Goal: Obtain resource: Obtain resource

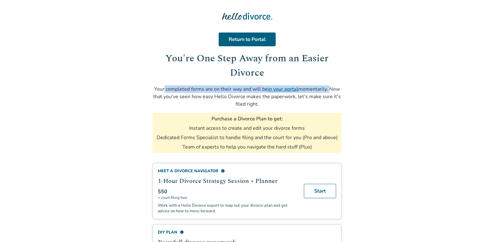
drag, startPoint x: 163, startPoint y: 89, endPoint x: 329, endPoint y: 87, distance: 166.6
click at [329, 87] on p "Your completed forms are on their way and will be in your portal momentarily. N…" at bounding box center [247, 96] width 189 height 23
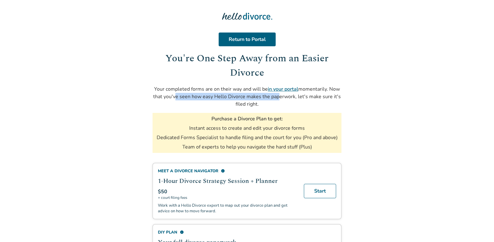
drag, startPoint x: 175, startPoint y: 98, endPoint x: 277, endPoint y: 93, distance: 101.9
click at [277, 93] on p "Your completed forms are on their way and will be in your portal momentarily. N…" at bounding box center [247, 96] width 189 height 23
drag, startPoint x: 277, startPoint y: 93, endPoint x: 277, endPoint y: 105, distance: 11.9
click at [277, 105] on p "Your completed forms are on their way and will be in your portal momentarily. N…" at bounding box center [247, 96] width 189 height 23
drag, startPoint x: 238, startPoint y: 105, endPoint x: 268, endPoint y: 107, distance: 30.8
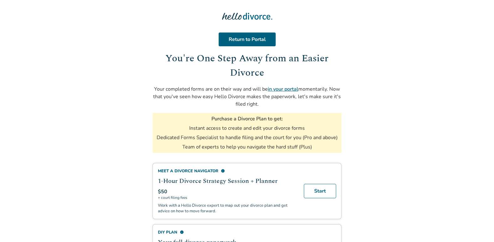
click at [268, 107] on p "Your completed forms are on their way and will be in your portal momentarily. N…" at bounding box center [247, 96] width 189 height 23
drag, startPoint x: 268, startPoint y: 107, endPoint x: 282, endPoint y: 117, distance: 17.0
click at [282, 117] on h3 "Purchase a Divorce Plan to get:" at bounding box center [246, 119] width 71 height 7
drag, startPoint x: 196, startPoint y: 129, endPoint x: 306, endPoint y: 127, distance: 110.3
click at [306, 127] on ul "Instant access to create and edit your divorce forms Dedicated Forms Specialist…" at bounding box center [247, 138] width 181 height 26
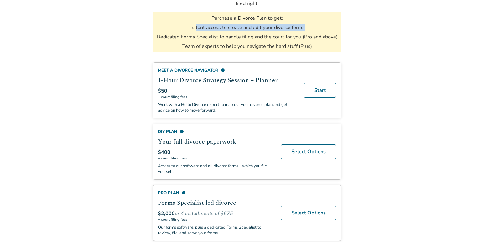
scroll to position [46, 0]
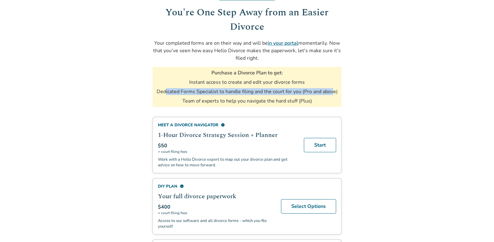
drag, startPoint x: 166, startPoint y: 93, endPoint x: 334, endPoint y: 92, distance: 167.5
click at [334, 92] on li "Dedicated Forms Specialist to handle filing and the court for you (Pro and abov…" at bounding box center [247, 91] width 181 height 7
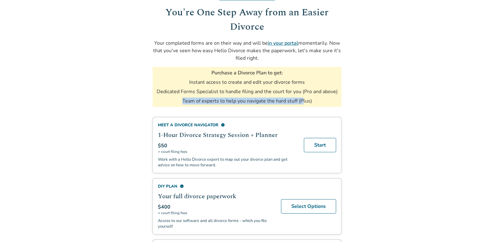
drag, startPoint x: 183, startPoint y: 102, endPoint x: 303, endPoint y: 101, distance: 120.3
click at [303, 101] on li "Team of experts to help you navigate the hard stuff (Plus)" at bounding box center [247, 101] width 130 height 7
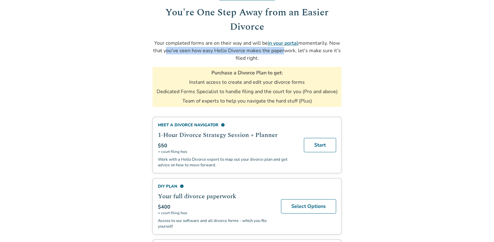
drag, startPoint x: 165, startPoint y: 52, endPoint x: 282, endPoint y: 51, distance: 117.4
click at [282, 51] on p "Your completed forms are on their way and will be in your portal momentarily. N…" at bounding box center [247, 50] width 189 height 23
drag, startPoint x: 282, startPoint y: 51, endPoint x: 277, endPoint y: 64, distance: 14.4
click at [277, 64] on div "Return to Portal You're One Step Away from an Easier Divorce Your completed for…" at bounding box center [247, 47] width 189 height 121
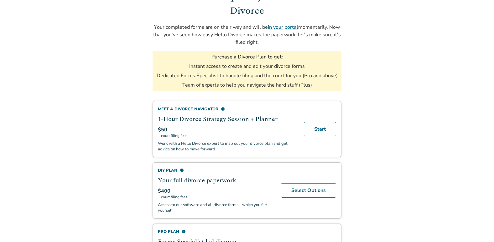
scroll to position [60, 0]
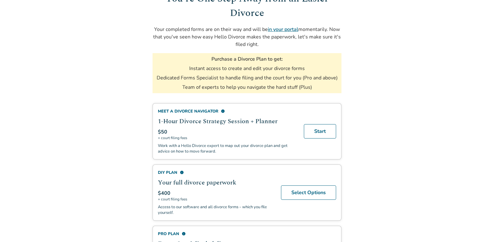
click at [281, 30] on link "in your portal" at bounding box center [283, 29] width 30 height 7
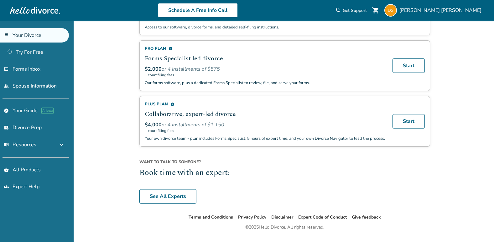
scroll to position [456, 0]
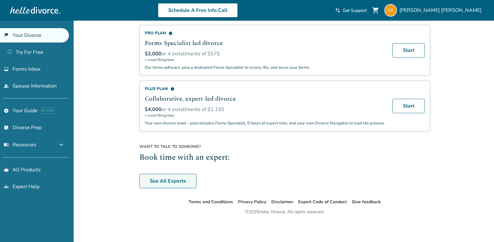
click at [175, 184] on link "See All Experts" at bounding box center [167, 181] width 57 height 14
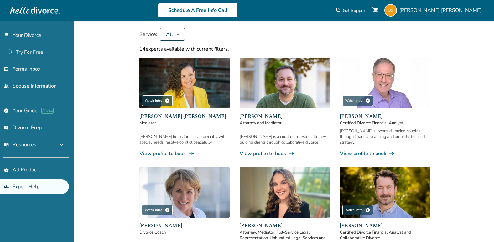
scroll to position [53, 0]
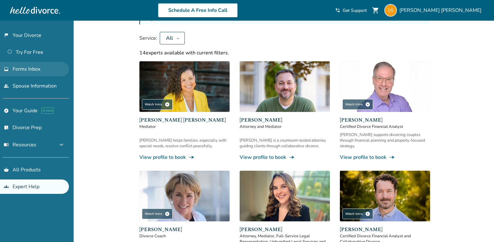
click at [39, 73] on link "inbox Forms Inbox" at bounding box center [34, 69] width 69 height 14
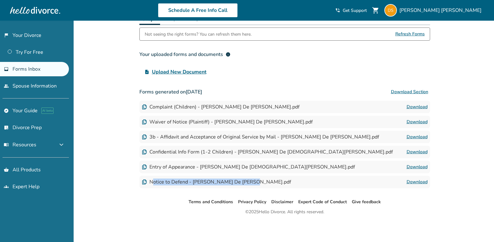
drag, startPoint x: 153, startPoint y: 183, endPoint x: 245, endPoint y: 183, distance: 92.7
click at [245, 183] on div "Notice to Defend - Dennis De Jesus Schira.pdf" at bounding box center [216, 182] width 149 height 7
drag, startPoint x: 245, startPoint y: 183, endPoint x: 183, endPoint y: 203, distance: 65.6
click at [183, 203] on ul "Terms and Conditions Privacy Policy Disclaimer Expert Code of Conduct Give feed…" at bounding box center [284, 203] width 419 height 8
click at [419, 107] on link "Download" at bounding box center [416, 107] width 21 height 8
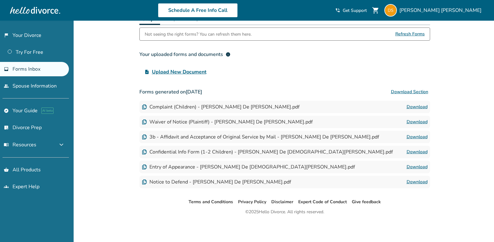
click at [415, 121] on link "Download" at bounding box center [416, 122] width 21 height 8
click at [414, 137] on link "Download" at bounding box center [416, 137] width 21 height 8
click at [422, 155] on link "Download" at bounding box center [416, 152] width 21 height 8
click at [421, 167] on link "Download" at bounding box center [416, 167] width 21 height 8
click at [417, 182] on link "Download" at bounding box center [416, 183] width 21 height 8
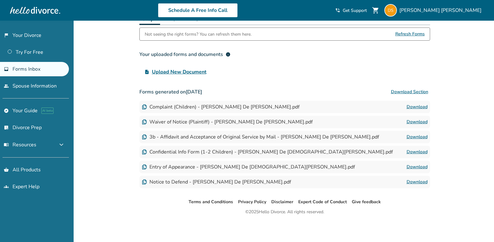
click at [414, 34] on span "Refresh Forms" at bounding box center [409, 34] width 29 height 13
click at [406, 34] on span "Refresh Forms" at bounding box center [409, 34] width 29 height 13
click at [42, 53] on link "Try For Free" at bounding box center [34, 52] width 69 height 14
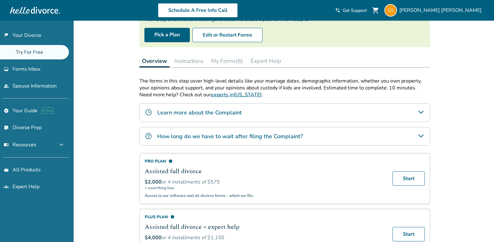
scroll to position [63, 0]
click at [20, 86] on link "people Spouse Information" at bounding box center [34, 86] width 69 height 14
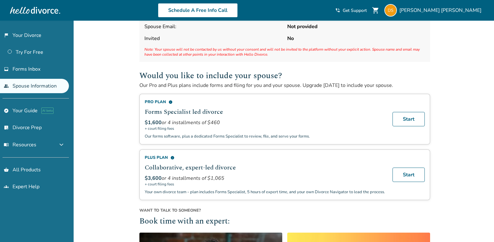
scroll to position [63, 0]
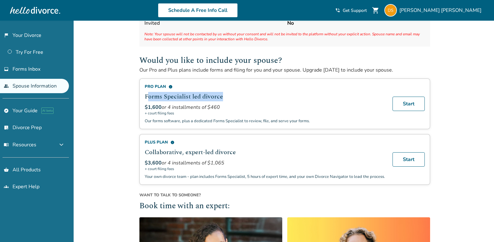
drag, startPoint x: 147, startPoint y: 99, endPoint x: 225, endPoint y: 99, distance: 78.6
click at [225, 99] on h2 "Forms Specialist led divorce" at bounding box center [265, 96] width 240 height 9
drag, startPoint x: 225, startPoint y: 99, endPoint x: 222, endPoint y: 115, distance: 16.3
click at [222, 115] on span "+ court filing fees" at bounding box center [265, 113] width 240 height 5
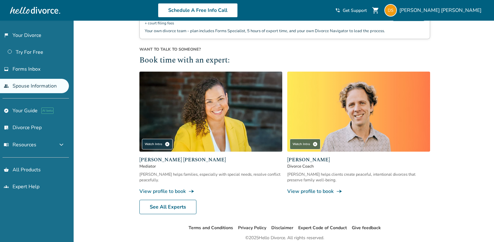
scroll to position [240, 0]
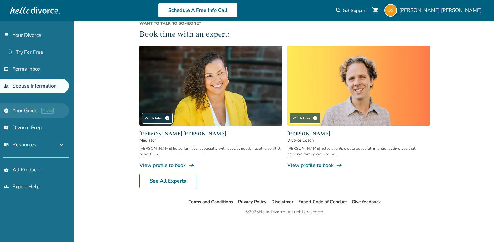
click at [20, 110] on link "explore Your Guide AI beta" at bounding box center [34, 111] width 69 height 14
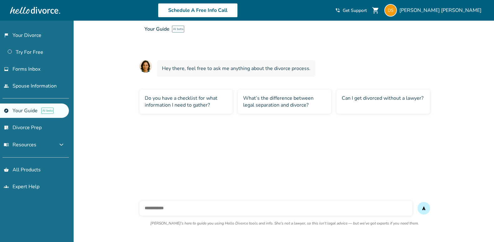
click at [359, 99] on div "Can I get divorced without a lawyer?" at bounding box center [383, 102] width 94 height 24
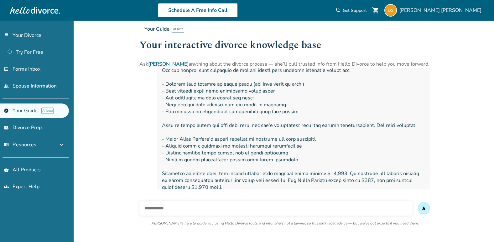
scroll to position [42, 0]
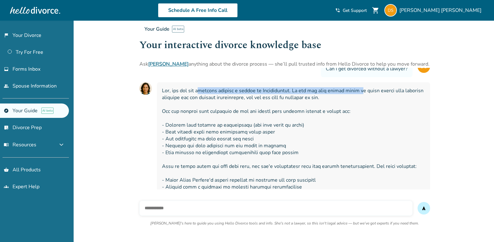
drag, startPoint x: 203, startPoint y: 93, endPoint x: 364, endPoint y: 90, distance: 160.7
click at [364, 90] on span at bounding box center [293, 169] width 263 height 165
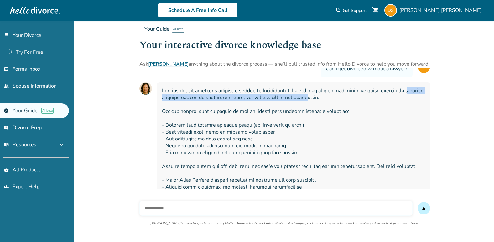
drag, startPoint x: 164, startPoint y: 100, endPoint x: 346, endPoint y: 97, distance: 181.7
click at [345, 97] on span at bounding box center [293, 169] width 263 height 165
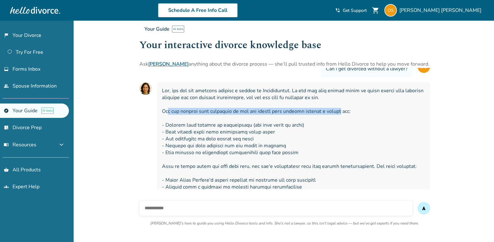
drag, startPoint x: 168, startPoint y: 112, endPoint x: 338, endPoint y: 113, distance: 170.7
click at [338, 113] on span at bounding box center [293, 169] width 263 height 165
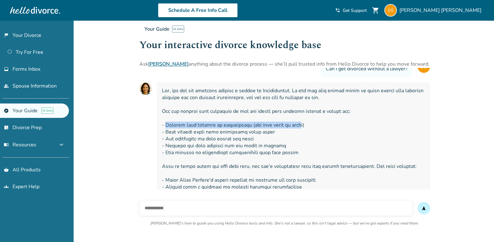
drag, startPoint x: 167, startPoint y: 123, endPoint x: 303, endPoint y: 126, distance: 135.6
click at [303, 126] on span at bounding box center [293, 169] width 263 height 165
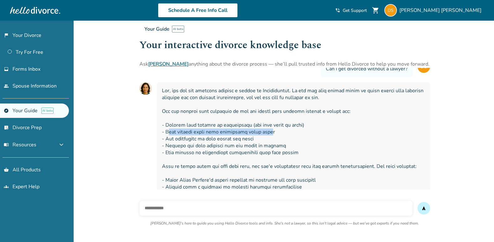
drag, startPoint x: 168, startPoint y: 133, endPoint x: 267, endPoint y: 133, distance: 98.0
click at [267, 133] on span at bounding box center [293, 169] width 263 height 165
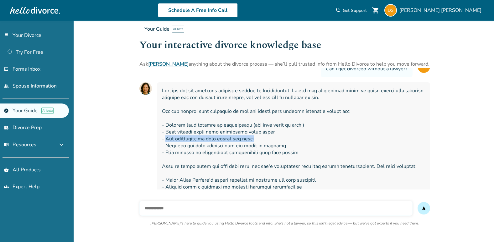
drag, startPoint x: 165, startPoint y: 140, endPoint x: 256, endPoint y: 139, distance: 91.1
click at [256, 139] on span at bounding box center [293, 169] width 263 height 165
drag, startPoint x: 164, startPoint y: 146, endPoint x: 284, endPoint y: 149, distance: 120.6
click at [284, 149] on span at bounding box center [293, 169] width 263 height 165
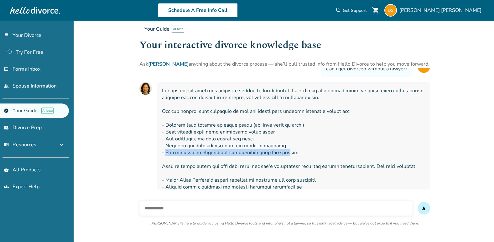
drag, startPoint x: 166, startPoint y: 152, endPoint x: 286, endPoint y: 153, distance: 120.3
click at [286, 153] on span at bounding box center [293, 169] width 263 height 165
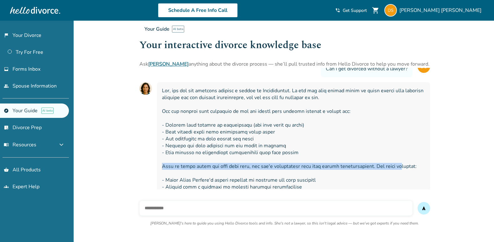
drag, startPoint x: 161, startPoint y: 166, endPoint x: 405, endPoint y: 164, distance: 244.6
click at [405, 164] on div at bounding box center [293, 169] width 273 height 175
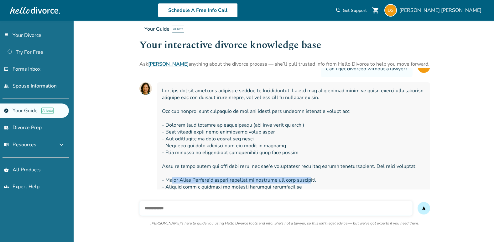
drag, startPoint x: 171, startPoint y: 183, endPoint x: 314, endPoint y: 180, distance: 142.8
click at [314, 180] on span at bounding box center [293, 169] width 263 height 165
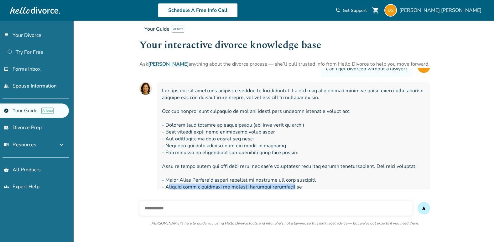
drag, startPoint x: 171, startPoint y: 189, endPoint x: 292, endPoint y: 187, distance: 120.6
click at [292, 187] on span at bounding box center [293, 169] width 263 height 165
drag, startPoint x: 292, startPoint y: 187, endPoint x: 264, endPoint y: 198, distance: 30.1
click at [270, 197] on div "send Hallie's here to guide you using Hello Divorce tools and info. She's not a…" at bounding box center [284, 217] width 291 height 43
click at [33, 111] on link "explore Your Guide AI beta" at bounding box center [34, 111] width 69 height 14
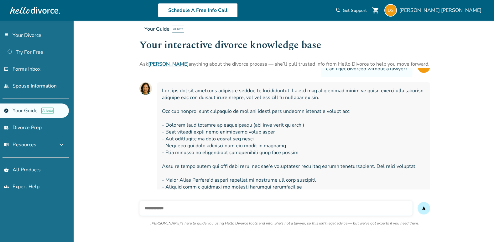
scroll to position [0, 0]
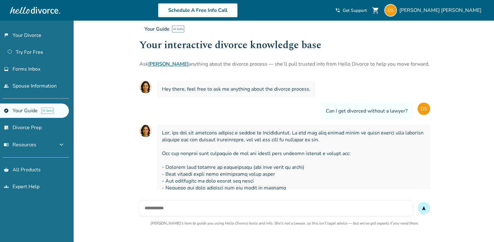
click at [152, 29] on span "Your Guide" at bounding box center [156, 29] width 25 height 7
click at [25, 90] on link "people Spouse Information" at bounding box center [34, 86] width 69 height 14
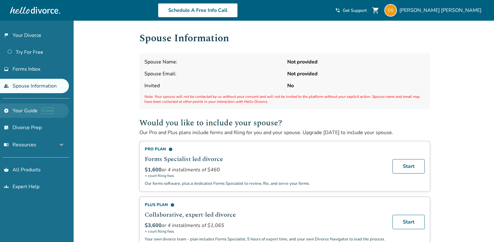
click at [27, 110] on link "explore Your Guide AI beta" at bounding box center [34, 111] width 69 height 14
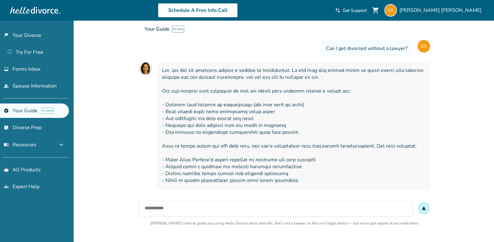
scroll to position [105, 0]
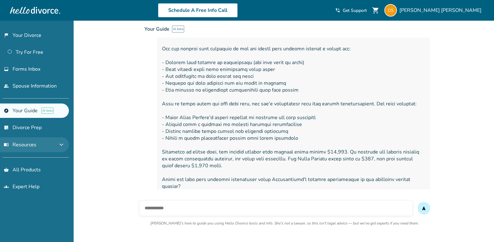
click at [65, 146] on button "menu_book Resources expand_more" at bounding box center [34, 144] width 69 height 15
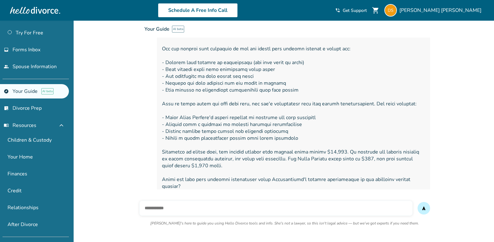
scroll to position [11, 0]
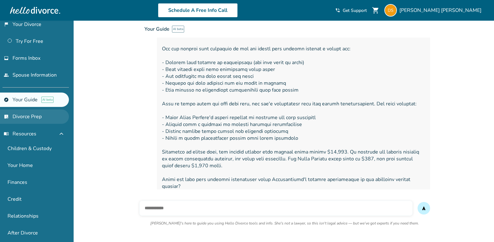
click at [28, 119] on link "list_alt_check Divorce Prep" at bounding box center [34, 117] width 69 height 14
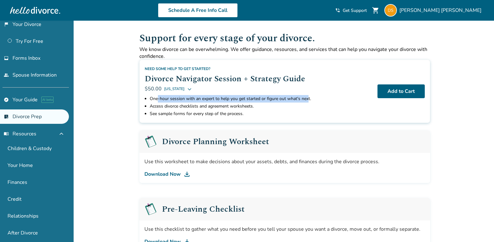
drag, startPoint x: 157, startPoint y: 98, endPoint x: 308, endPoint y: 101, distance: 150.3
click at [308, 101] on li "One-hour session with an expert to help you get started or figure out what's ne…" at bounding box center [261, 99] width 223 height 8
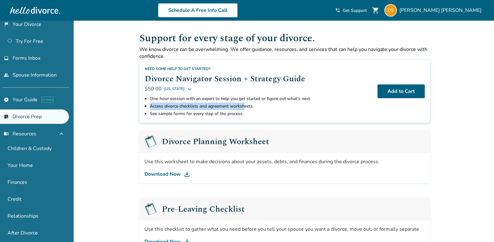
drag, startPoint x: 149, startPoint y: 107, endPoint x: 244, endPoint y: 106, distance: 95.5
click at [244, 106] on ul "One-hour session with an expert to help you get started or figure out what's ne…" at bounding box center [259, 106] width 228 height 23
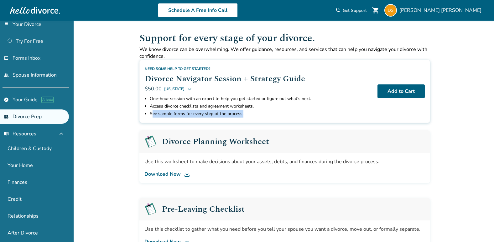
drag, startPoint x: 152, startPoint y: 115, endPoint x: 246, endPoint y: 115, distance: 94.6
click at [246, 115] on li "See sample forms for every step of the process." at bounding box center [261, 114] width 223 height 8
drag, startPoint x: 246, startPoint y: 115, endPoint x: 332, endPoint y: 123, distance: 86.6
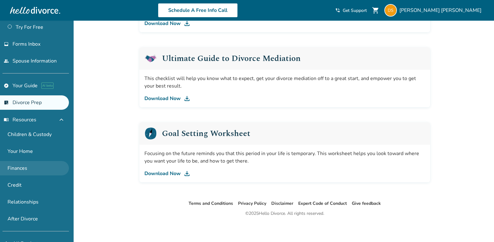
scroll to position [19, 0]
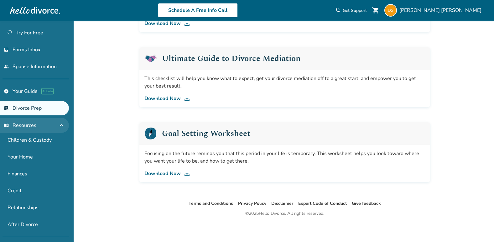
click at [61, 127] on span "expand_less" at bounding box center [62, 126] width 8 height 8
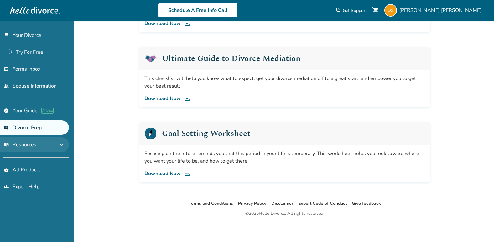
scroll to position [0, 0]
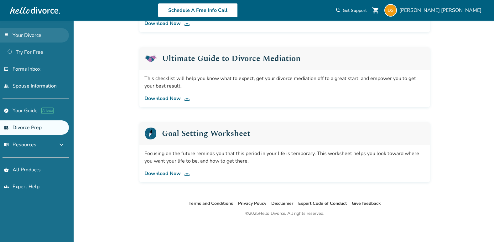
click at [23, 34] on link "flag_2 Your Divorce" at bounding box center [34, 35] width 69 height 14
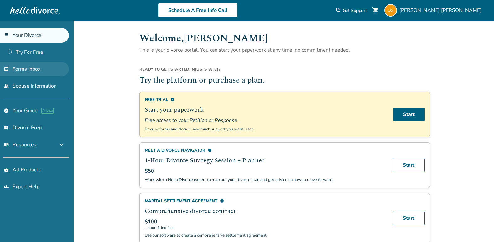
click at [39, 71] on span "Forms Inbox" at bounding box center [27, 69] width 28 height 7
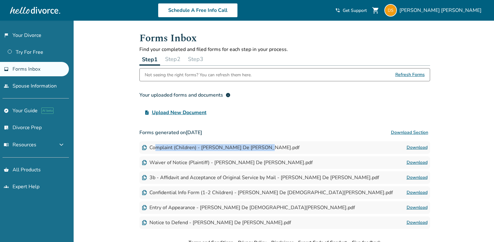
drag, startPoint x: 157, startPoint y: 149, endPoint x: 260, endPoint y: 149, distance: 102.7
click at [260, 149] on div "Complaint (Children) - Dennis De Jesus Schira.pdf" at bounding box center [221, 147] width 158 height 7
drag, startPoint x: 156, startPoint y: 194, endPoint x: 298, endPoint y: 195, distance: 141.6
click at [298, 195] on div "Confidential Info Form (1-2 Children) - Dennis De Jesus Schira.pdf Download" at bounding box center [284, 193] width 291 height 13
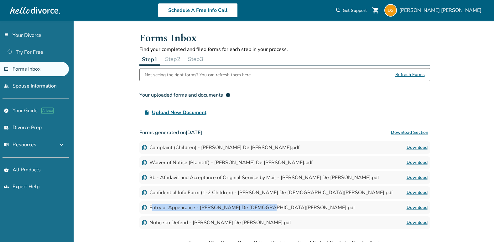
drag, startPoint x: 153, startPoint y: 210, endPoint x: 258, endPoint y: 209, distance: 105.2
click at [258, 209] on div "Entry of Appearance - Dennis De Jesus Schira.pdf" at bounding box center [248, 207] width 213 height 7
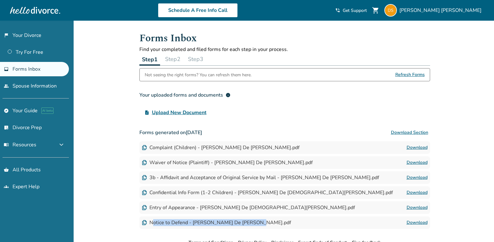
drag, startPoint x: 151, startPoint y: 225, endPoint x: 252, endPoint y: 224, distance: 101.2
click at [252, 224] on div "Notice to Defend - Dennis De Jesus Schira.pdf" at bounding box center [216, 223] width 149 height 7
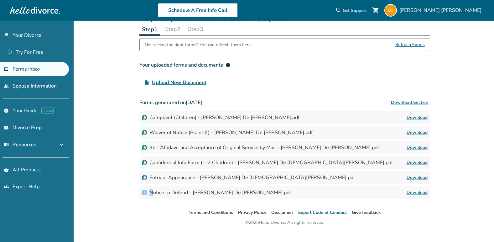
scroll to position [31, 0]
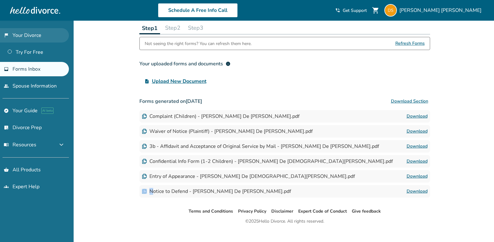
click at [29, 33] on link "flag_2 Your Divorce" at bounding box center [34, 35] width 69 height 14
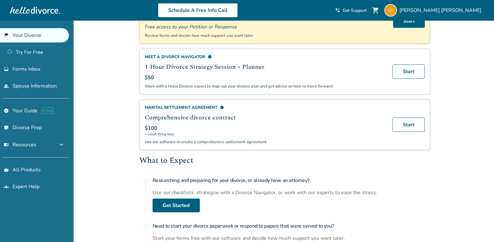
scroll to position [94, 0]
drag, startPoint x: 147, startPoint y: 107, endPoint x: 225, endPoint y: 107, distance: 78.0
click at [225, 107] on div "Marital Settlement Agreement info" at bounding box center [265, 108] width 240 height 6
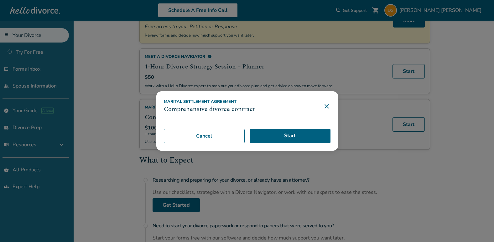
click at [329, 106] on icon at bounding box center [326, 107] width 4 height 4
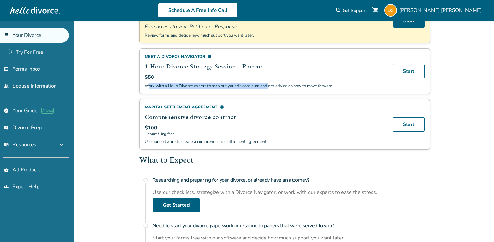
drag, startPoint x: 148, startPoint y: 86, endPoint x: 267, endPoint y: 86, distance: 119.3
click at [267, 86] on p "Work with a Hello Divorce expert to map out your divorce plan and get advice on…" at bounding box center [265, 86] width 240 height 6
drag, startPoint x: 267, startPoint y: 86, endPoint x: 272, endPoint y: 98, distance: 12.8
click at [272, 98] on div "Ready to get started in Pennsylvania ? Try the platform or purchase a plan. Fre…" at bounding box center [284, 61] width 291 height 177
click at [209, 55] on span "info" at bounding box center [210, 56] width 4 height 4
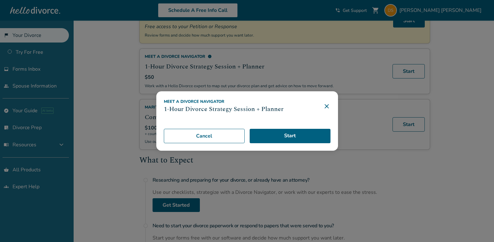
click at [329, 106] on icon at bounding box center [327, 107] width 8 height 8
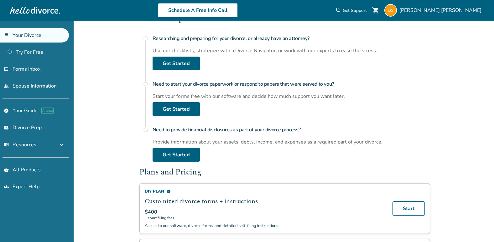
scroll to position [251, 0]
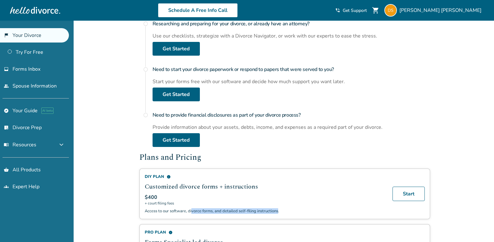
drag, startPoint x: 192, startPoint y: 212, endPoint x: 280, endPoint y: 212, distance: 87.7
click at [280, 212] on p "Access to our software, divorce forms, and detailed self-filing instructions." at bounding box center [265, 212] width 240 height 6
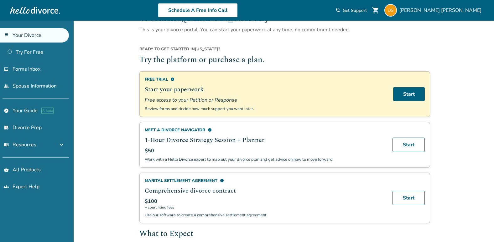
scroll to position [31, 0]
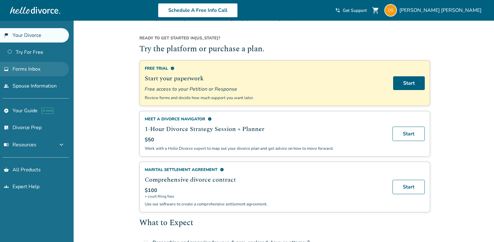
click at [32, 68] on span "Forms Inbox" at bounding box center [27, 69] width 28 height 7
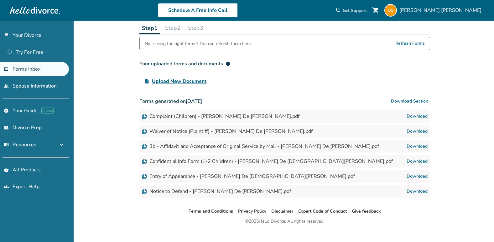
click at [398, 100] on button "Download Section" at bounding box center [409, 101] width 41 height 13
click at [420, 101] on button "Download Section" at bounding box center [409, 101] width 41 height 13
